Goal: Communication & Community: Share content

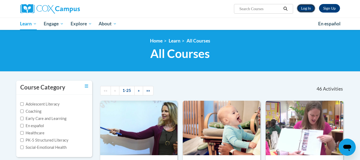
click at [306, 6] on link "Log In" at bounding box center [306, 8] width 18 height 9
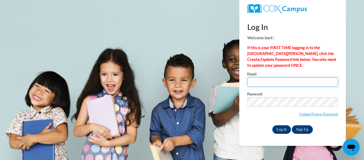
type input "hellis@stspps.org"
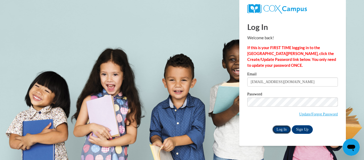
click at [281, 125] on input "Log In" at bounding box center [281, 129] width 19 height 9
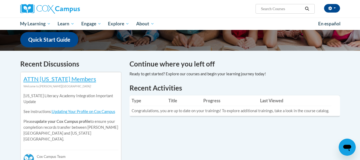
scroll to position [139, 0]
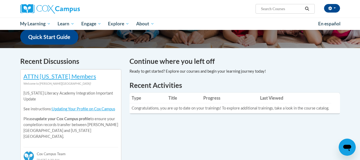
click at [347, 142] on div "Open messaging window" at bounding box center [347, 147] width 16 height 16
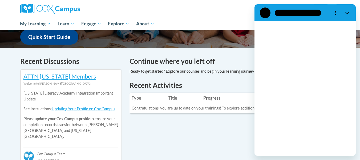
scroll to position [0, 0]
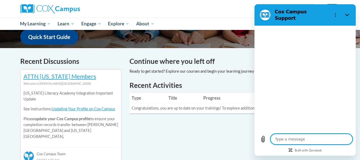
type textarea "x"
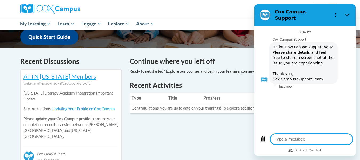
type textarea "j"
type textarea "x"
type textarea "ju"
type textarea "x"
type textarea "jus"
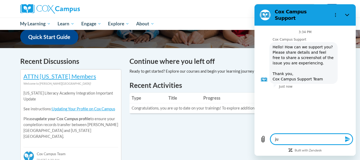
type textarea "x"
type textarea "just"
type textarea "x"
type textarea "just"
type textarea "x"
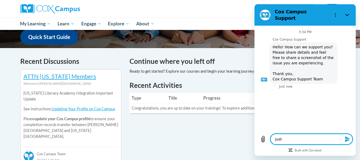
type textarea "just f"
type textarea "x"
type textarea "just fi"
type textarea "x"
type textarea "just fin"
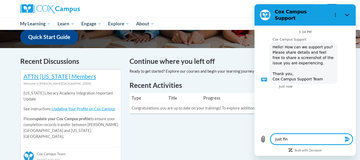
type textarea "x"
type textarea "just fini"
type textarea "x"
type textarea "just finis"
type textarea "x"
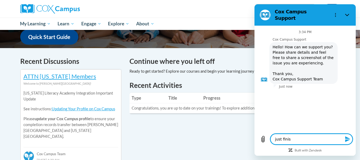
type textarea "just finish"
type textarea "x"
type textarea "just finishe"
type textarea "x"
type textarea "just finished"
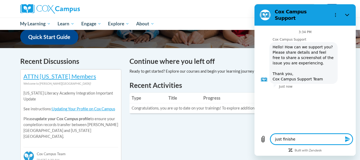
type textarea "x"
type textarea "just finished"
type textarea "x"
type textarea "just finished a"
type textarea "x"
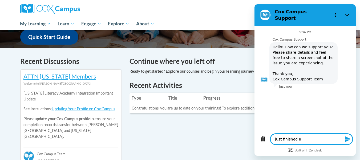
type textarea "just finished a"
type textarea "x"
type textarea "just finished a c"
type textarea "x"
type textarea "just finished a co"
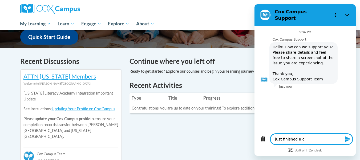
type textarea "x"
type textarea "just finished a cou"
type textarea "x"
type textarea "just finished a cous"
type textarea "x"
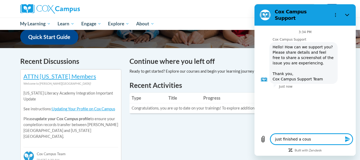
type textarea "just finished a cou"
type textarea "x"
type textarea "just finished a cour"
type textarea "x"
type textarea "just finished a cours"
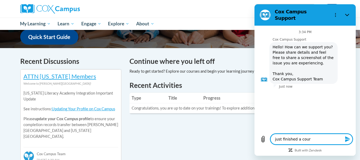
type textarea "x"
type textarea "just finished a course"
type textarea "x"
type textarea "just finished a course"
type textarea "x"
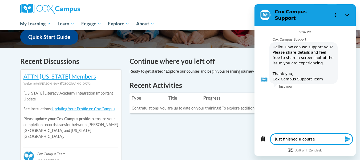
type textarea "just finished a course l"
type textarea "x"
type textarea "just finished a course lo"
type textarea "x"
type textarea "just finished a course loo"
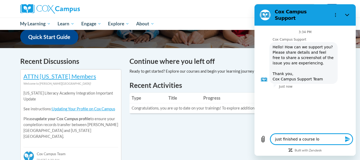
type textarea "x"
type textarea "just finished a course look"
type textarea "x"
type textarea "just finished a course looki"
type textarea "x"
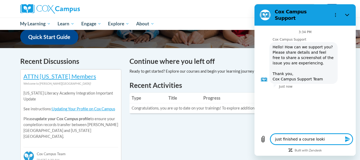
type textarea "just finished a course lookin"
type textarea "x"
type textarea "just finished a course looking"
type textarea "x"
type textarea "just finished a course looking"
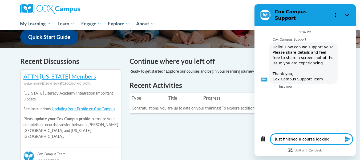
type textarea "x"
type textarea "just finished a course looking t"
type textarea "x"
type textarea "just finished a course looking to"
type textarea "x"
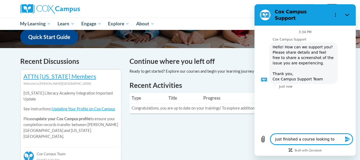
type textarea "just finished a course looking to"
type textarea "x"
type textarea "just finished a course looking to p"
type textarea "x"
type textarea "just finished a course looking to pr"
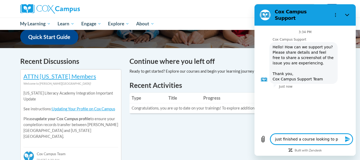
type textarea "x"
type textarea "just finished a course looking to pri"
type textarea "x"
type textarea "just finished a course looking to prin"
type textarea "x"
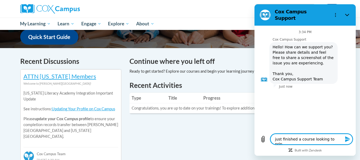
type textarea "just finished a course looking to print"
type textarea "x"
type textarea "just finished a course looking to print"
type textarea "x"
type textarea "just finished a course looking to print t"
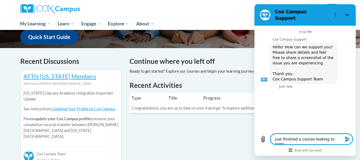
type textarea "x"
type textarea "just finished a course looking to print th"
type textarea "x"
type textarea "just finished a course looking to print the"
type textarea "x"
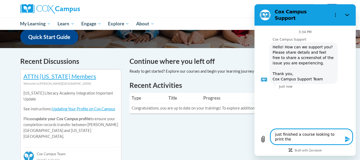
type textarea "just finished a course looking to print the"
type textarea "x"
type textarea "just finished a course looking to print the c"
type textarea "x"
type textarea "just finished a course looking to print the ce"
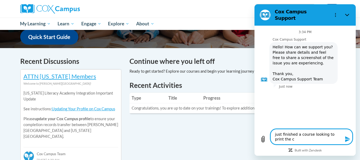
type textarea "x"
type textarea "just finished a course looking to print the cer"
type textarea "x"
type textarea "just finished a course looking to print the cert"
type textarea "x"
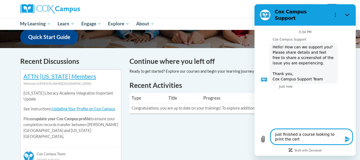
type textarea "just finished a course looking to print the certi"
type textarea "x"
type textarea "just finished a course looking to print the certif"
type textarea "x"
type textarea "just finished a course looking to print the certifi"
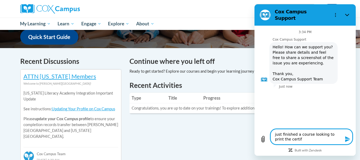
type textarea "x"
type textarea "just finished a course looking to print the certific"
type textarea "x"
type textarea "just finished a course looking to print the certifica"
type textarea "x"
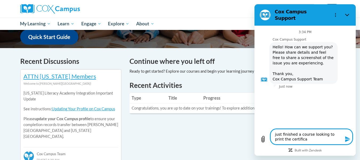
type textarea "just finished a course looking to print the certificat"
type textarea "x"
type textarea "just finished a course looking to print the certificate"
type textarea "x"
type textarea "just finished a course looking to print the certificate"
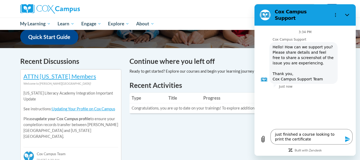
click at [346, 138] on icon "Send message" at bounding box center [347, 139] width 5 height 6
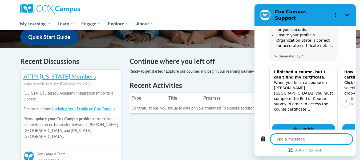
scroll to position [153, 0]
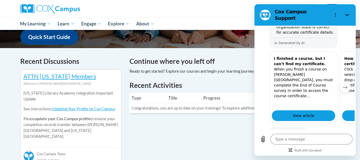
click at [347, 14] on icon "Close" at bounding box center [347, 15] width 4 height 4
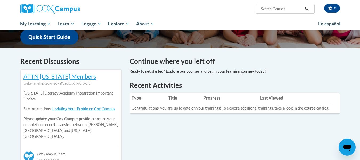
click at [346, 145] on icon "Open messaging window" at bounding box center [347, 147] width 8 height 6
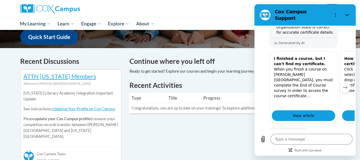
click at [340, 143] on button "No" at bounding box center [343, 148] width 14 height 10
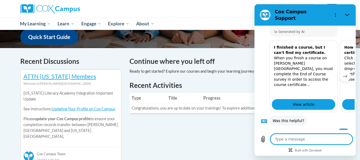
scroll to position [163, 0]
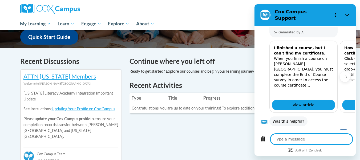
click at [278, 140] on textarea at bounding box center [311, 138] width 82 height 11
type textarea "x"
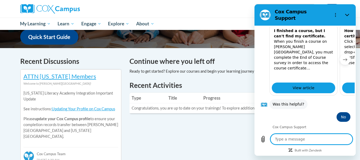
scroll to position [194, 0]
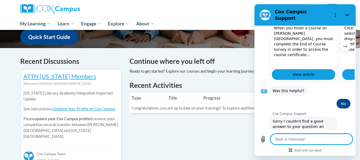
type textarea "i"
type textarea "x"
type textarea "it"
type textarea "x"
type textarea "it"
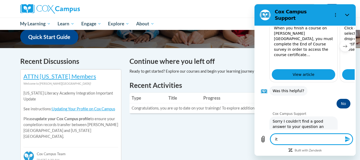
type textarea "x"
type textarea "it s"
type textarea "x"
type textarea "it sa"
type textarea "x"
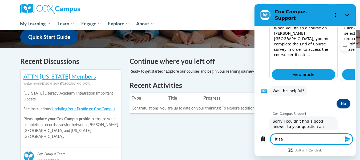
type textarea "it say"
type textarea "x"
type textarea "it says"
type textarea "x"
type textarea "it says"
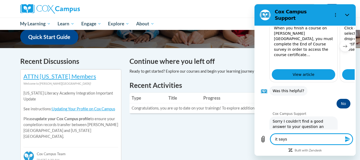
type textarea "x"
type textarea "it says i"
type textarea "x"
type textarea "it says i"
type textarea "x"
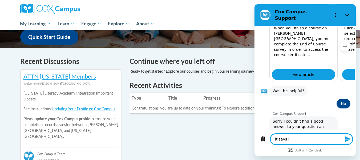
type textarea "it says i h"
type textarea "x"
type textarea "it says i ha"
type textarea "x"
type textarea "it says i hav"
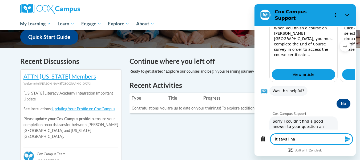
type textarea "x"
type textarea "it says i have"
type textarea "x"
type textarea "it says i have"
type textarea "x"
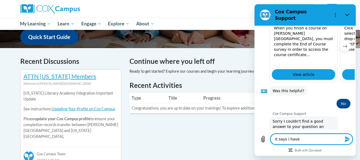
type textarea "it says i have c"
type textarea "x"
type textarea "it says i have co"
type textarea "x"
type textarea "it says i have com"
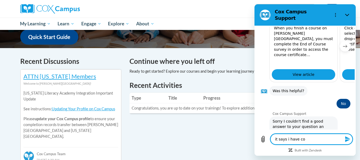
type textarea "x"
type textarea "it says i have comp"
type textarea "x"
type textarea "it says i have compl"
type textarea "x"
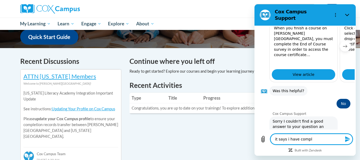
type textarea "it says i have comple"
type textarea "x"
type textarea "it says i have complet"
type textarea "x"
type textarea "it says i have complete"
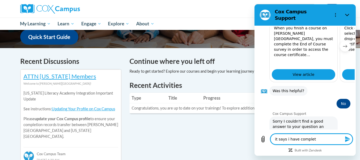
type textarea "x"
type textarea "it says i have completed"
type textarea "x"
type textarea "it says i have completed"
type textarea "x"
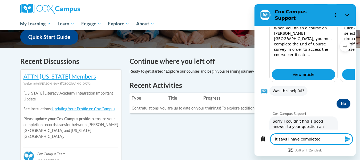
type textarea "it says i have completed t"
type textarea "x"
type textarea "it says i have completed th"
type textarea "x"
type textarea "it says i have completed the"
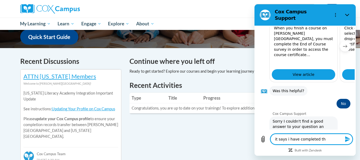
type textarea "x"
type textarea "it says i have completed the"
type textarea "x"
type textarea "it says i have completed the c"
type textarea "x"
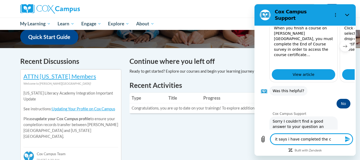
type textarea "it says i have completed the co"
type textarea "x"
type textarea "it says i have completed the cou"
type textarea "x"
type textarea "it says i have completed the cour"
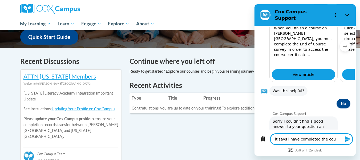
type textarea "x"
type textarea "it says i have completed the cours"
type textarea "x"
type textarea "it says i have completed the course"
type textarea "x"
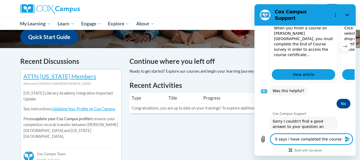
type textarea "it says i have completed the cours"
type textarea "x"
type textarea "it says i have completed the cour"
type textarea "x"
type textarea "it says i have completed the cou"
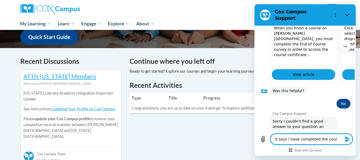
type textarea "x"
type textarea "it says i have completed the co"
type textarea "x"
type textarea "it says i have completed the c"
type textarea "x"
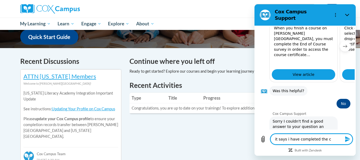
type textarea "it says i have completed the"
type textarea "x"
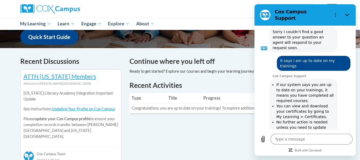
scroll to position [284, 0]
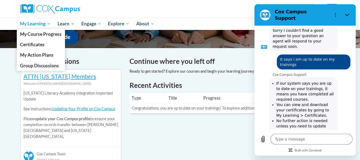
click at [37, 23] on span "My Learning" at bounding box center [35, 24] width 31 height 6
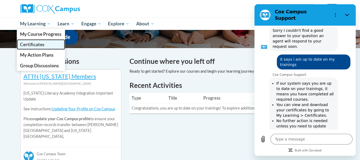
click at [36, 43] on span "Certificates" at bounding box center [32, 45] width 25 height 6
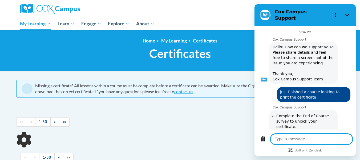
scroll to position [356, 0]
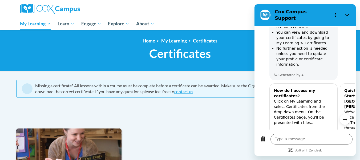
click at [247, 10] on div "Heather Ellis (America/New_York UTC-04:00) My Profile Inbox My Transcripts Log …" at bounding box center [234, 7] width 218 height 14
click at [348, 10] on button "Close" at bounding box center [347, 15] width 11 height 11
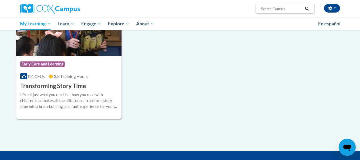
scroll to position [128, 0]
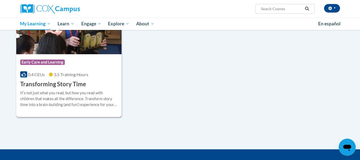
click at [55, 82] on h3 "Transforming Story Time" at bounding box center [53, 84] width 66 height 8
